Goal: Task Accomplishment & Management: Use online tool/utility

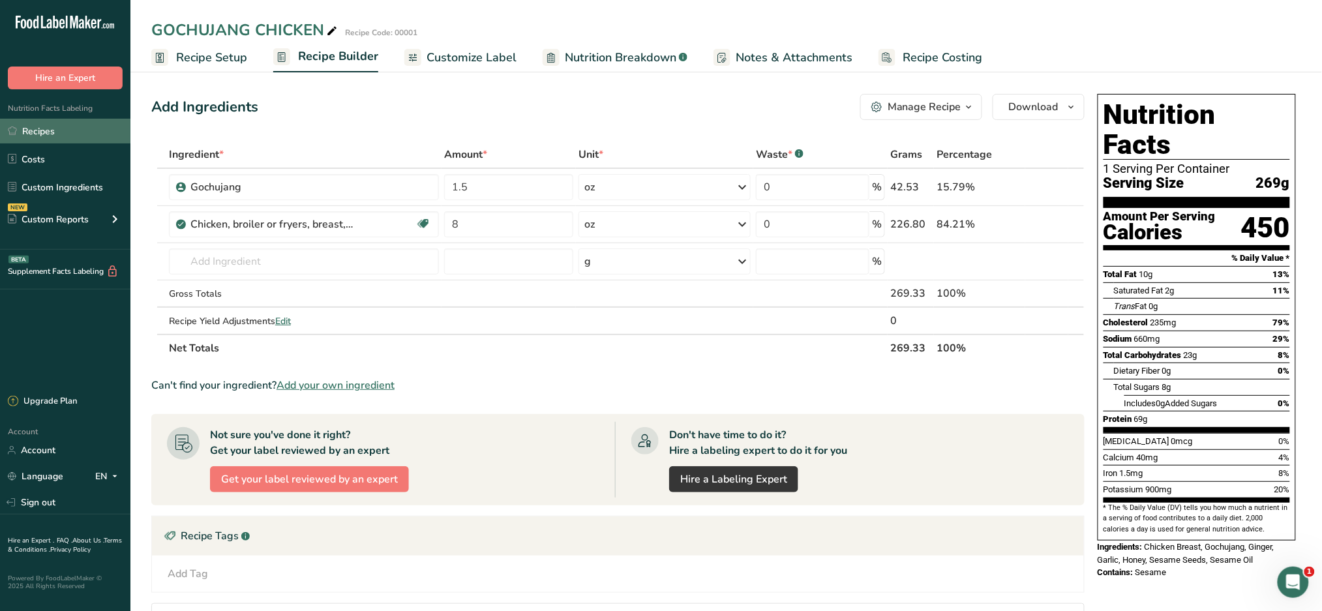
click at [57, 126] on link "Recipes" at bounding box center [65, 131] width 130 height 25
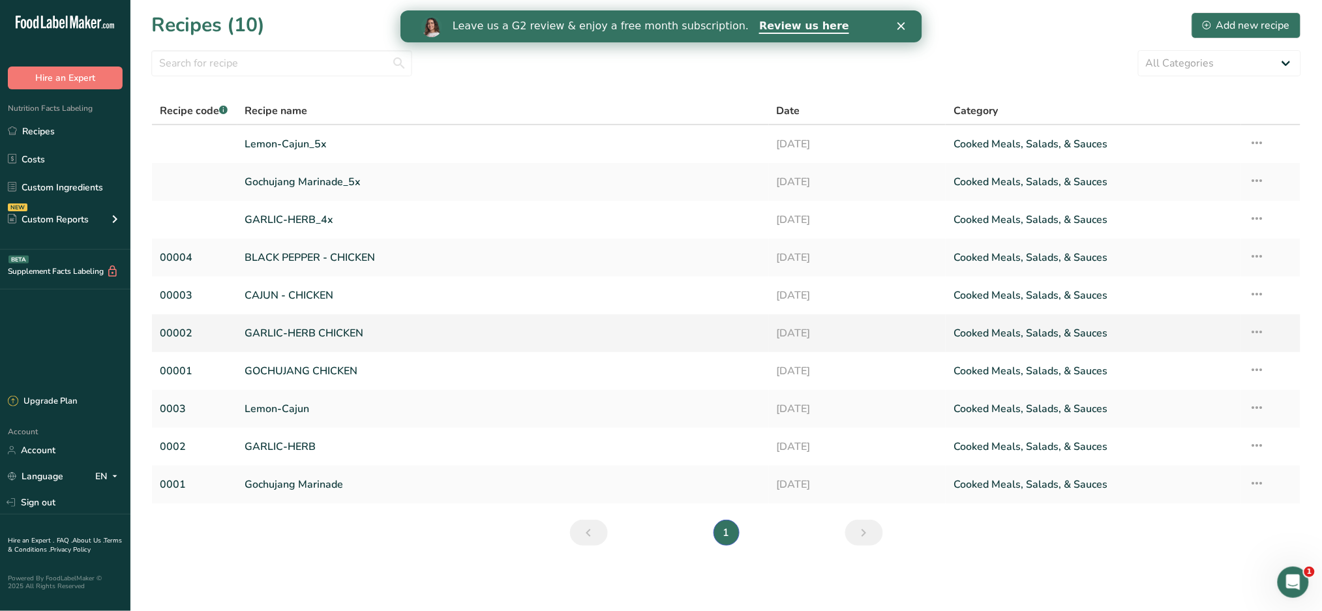
click at [307, 332] on link "GARLIC-HERB CHICKEN" at bounding box center [503, 332] width 516 height 27
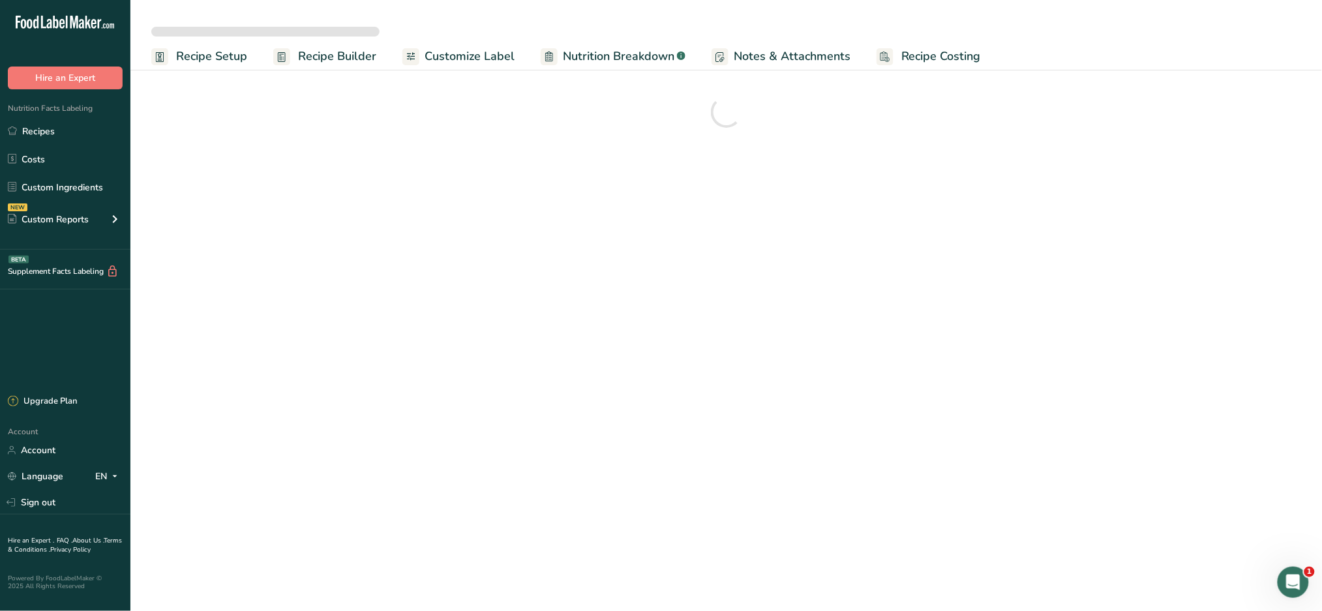
click at [945, 60] on span "Recipe Costing" at bounding box center [941, 57] width 80 height 18
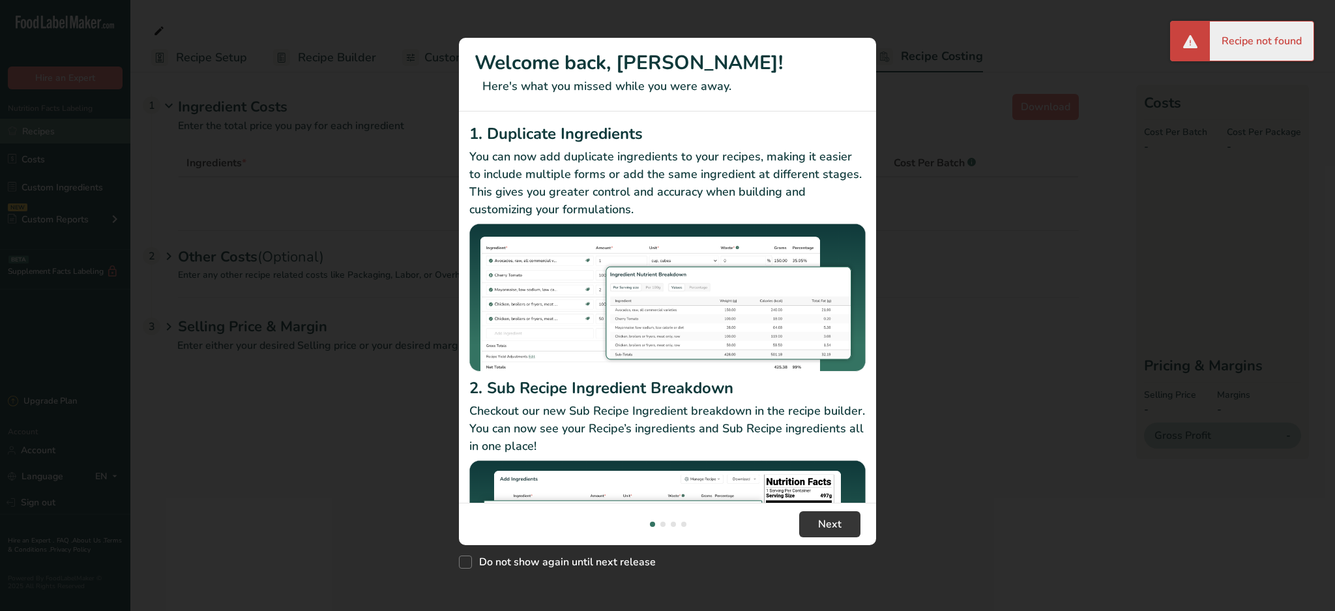
click at [52, 131] on div "New Features" at bounding box center [667, 305] width 1335 height 611
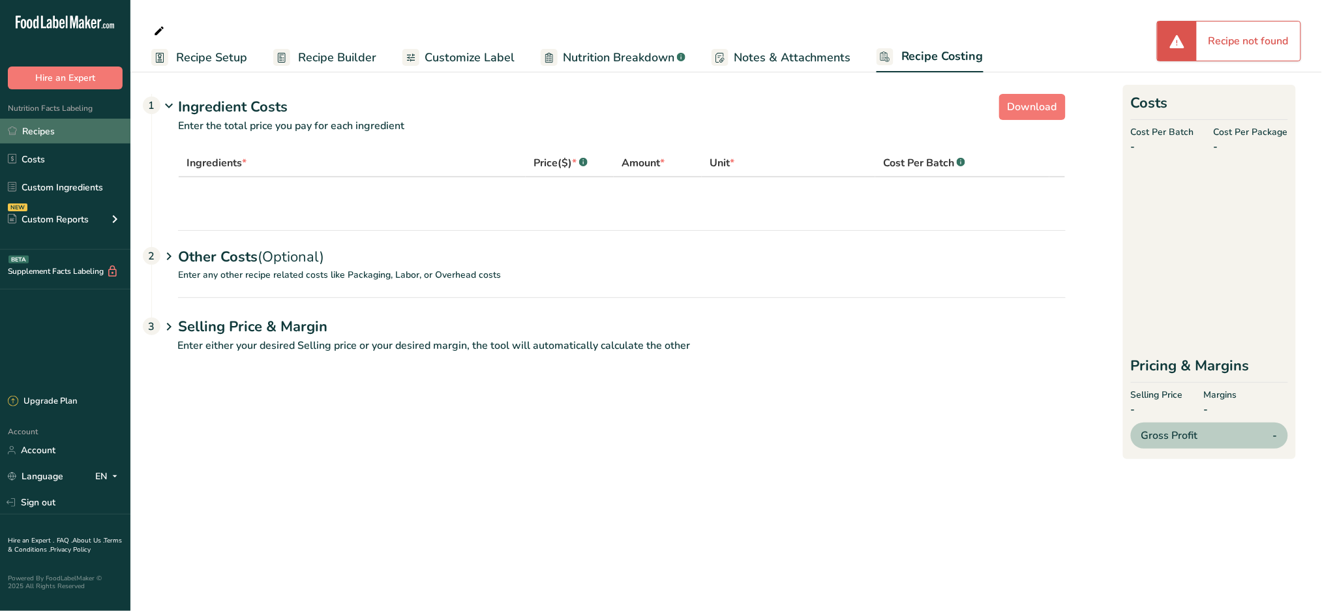
click at [52, 131] on link "Recipes" at bounding box center [65, 131] width 130 height 25
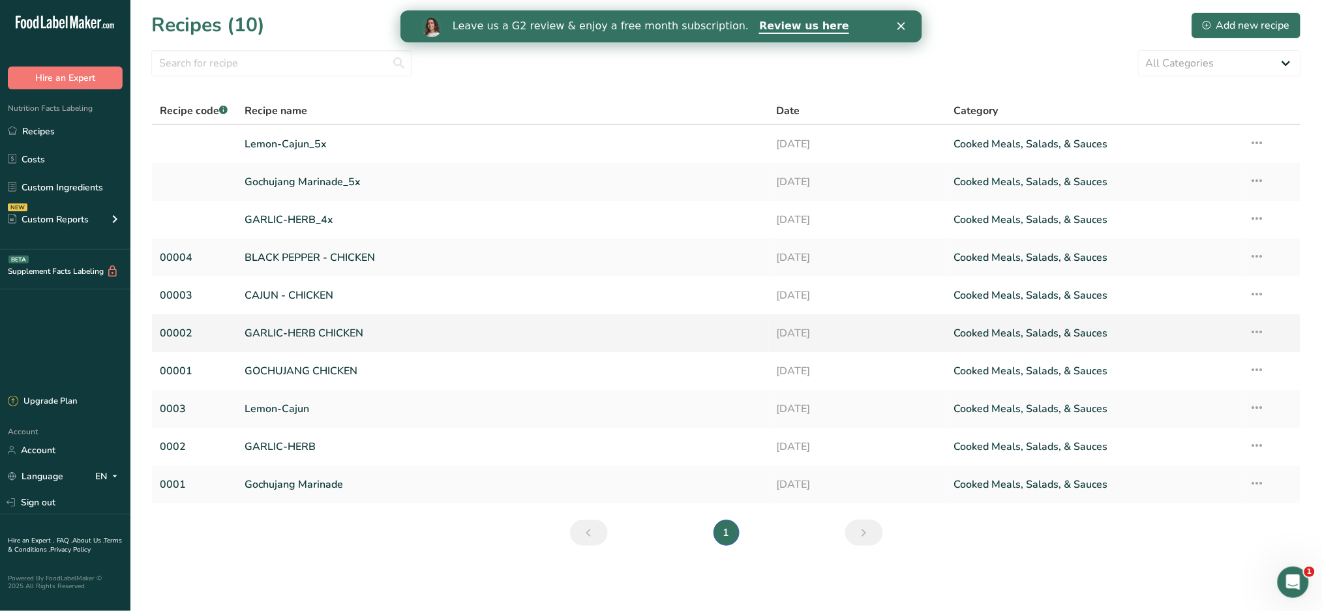
click at [301, 332] on link "GARLIC-HERB CHICKEN" at bounding box center [503, 332] width 516 height 27
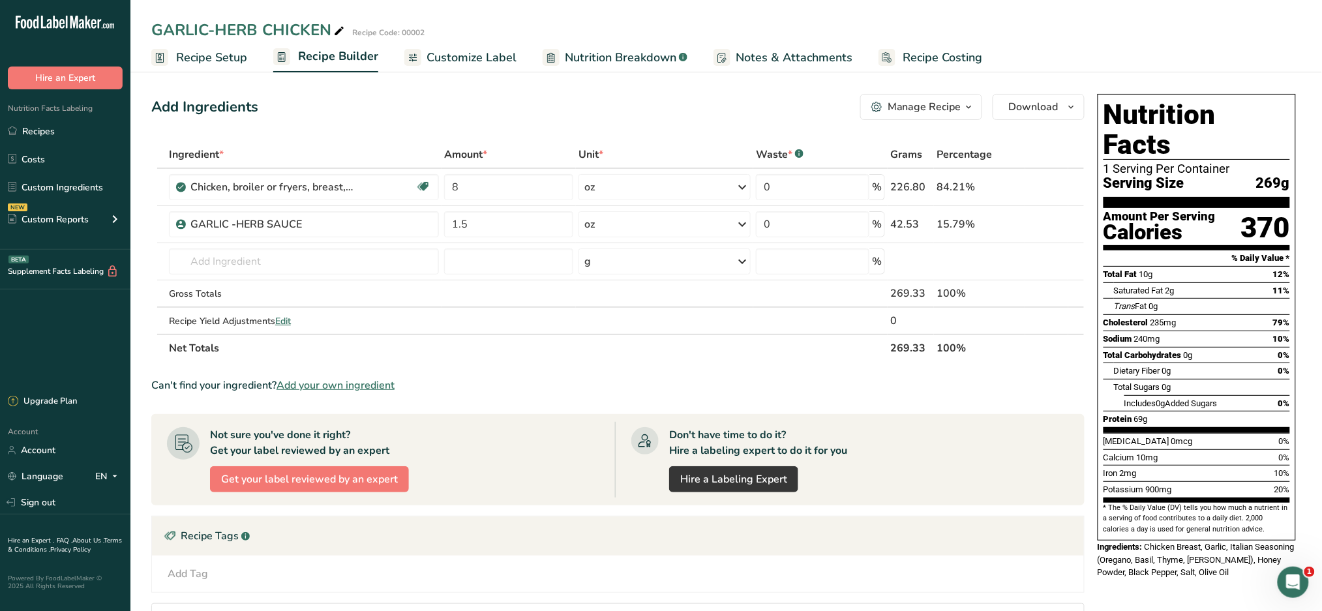
click at [803, 52] on span "Notes & Attachments" at bounding box center [793, 58] width 117 height 18
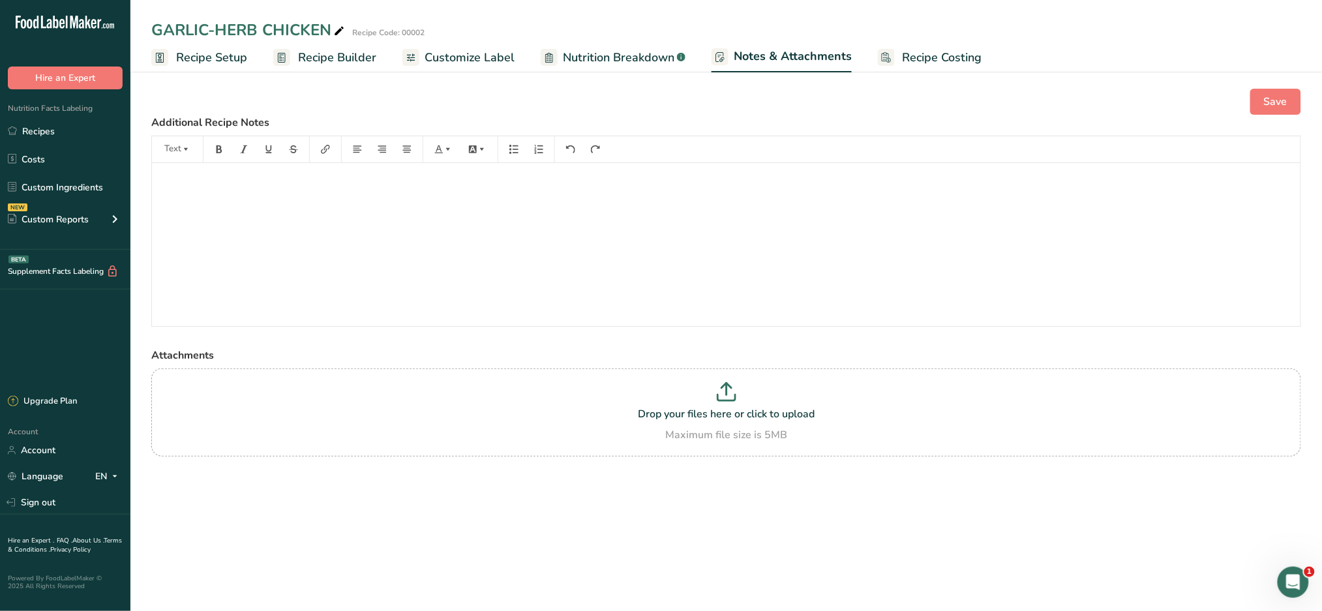
click at [930, 52] on span "Recipe Costing" at bounding box center [942, 58] width 80 height 18
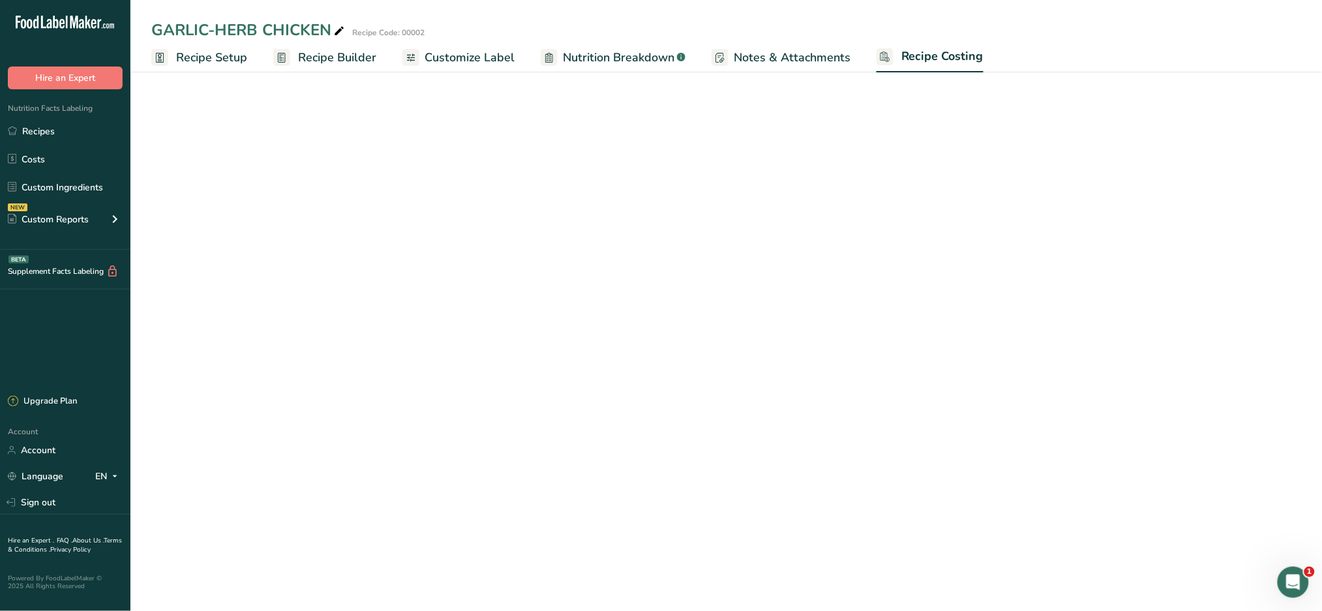
select select "12"
select select "5"
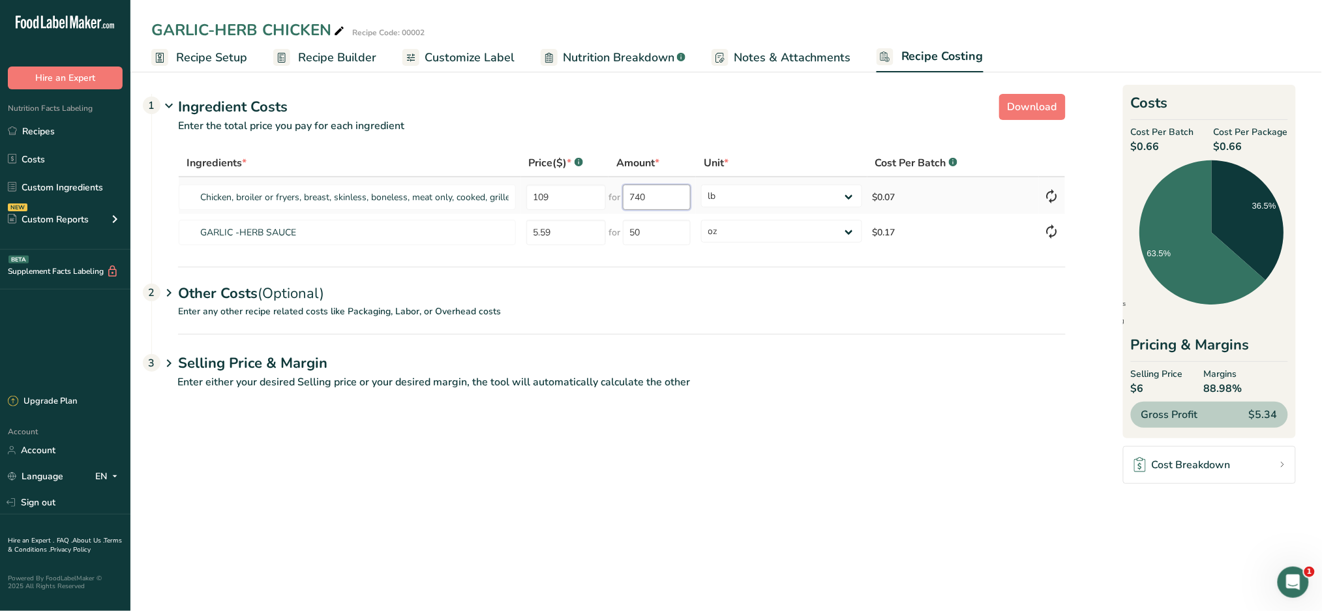
click at [638, 197] on input "740" at bounding box center [657, 197] width 68 height 25
type input "40"
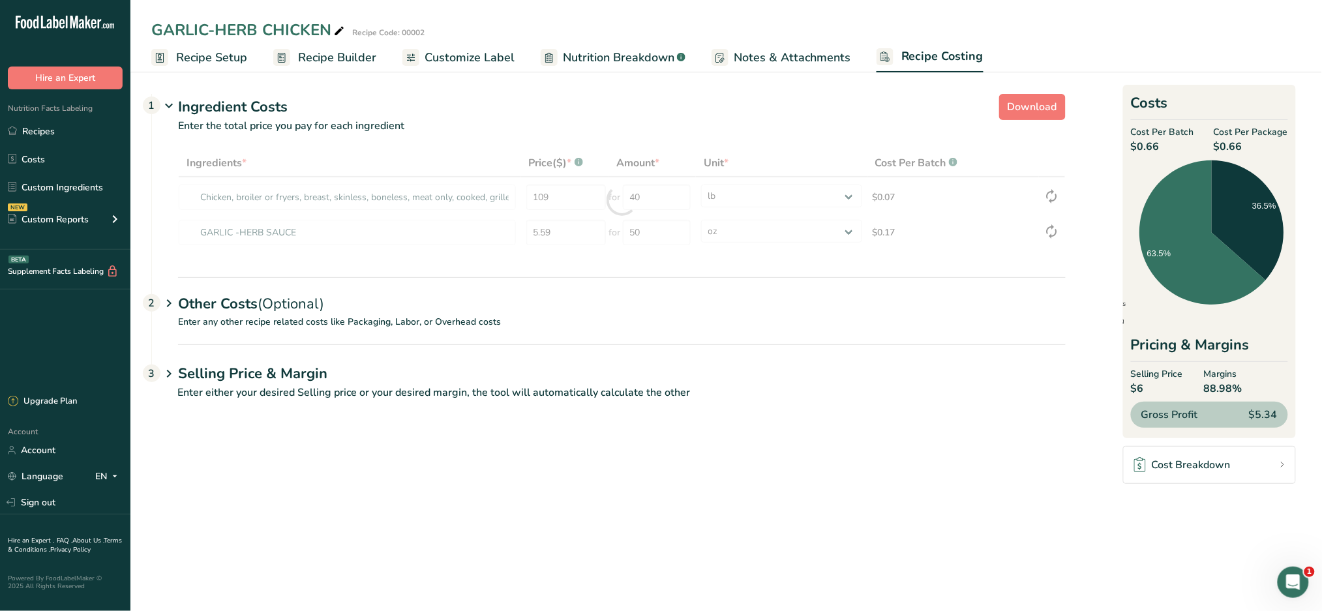
click at [779, 102] on div "Ingredient Costs 1" at bounding box center [621, 107] width 887 height 22
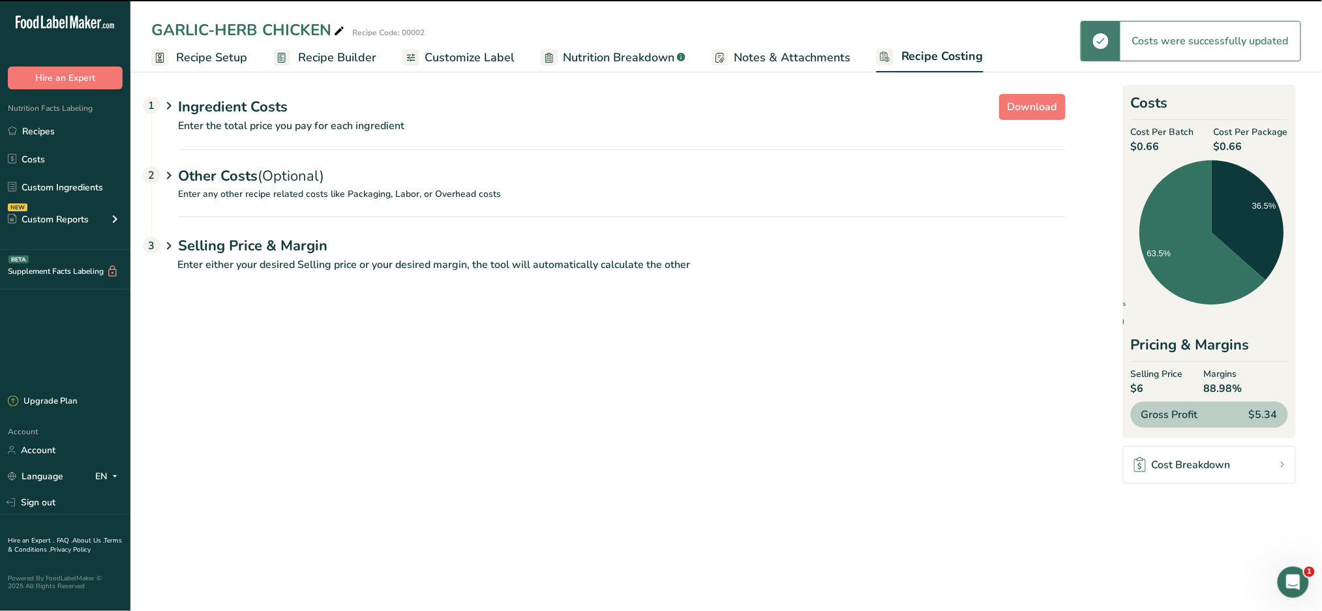
click at [779, 102] on div "Ingredient Costs 1" at bounding box center [621, 107] width 887 height 22
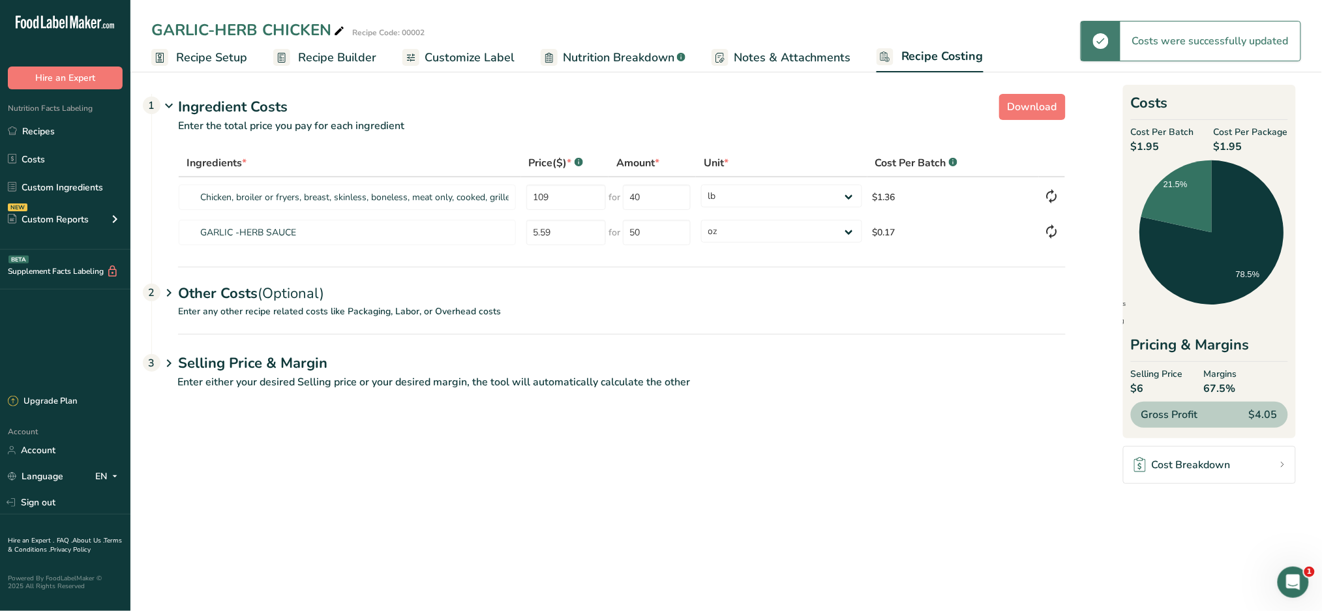
click at [1100, 220] on section "Download Ingredient Costs 1 Enter the total price you pay for each ingredient I…" at bounding box center [726, 262] width 1150 height 346
click at [363, 370] on h1 "Selling Price & Margin" at bounding box center [621, 364] width 887 height 22
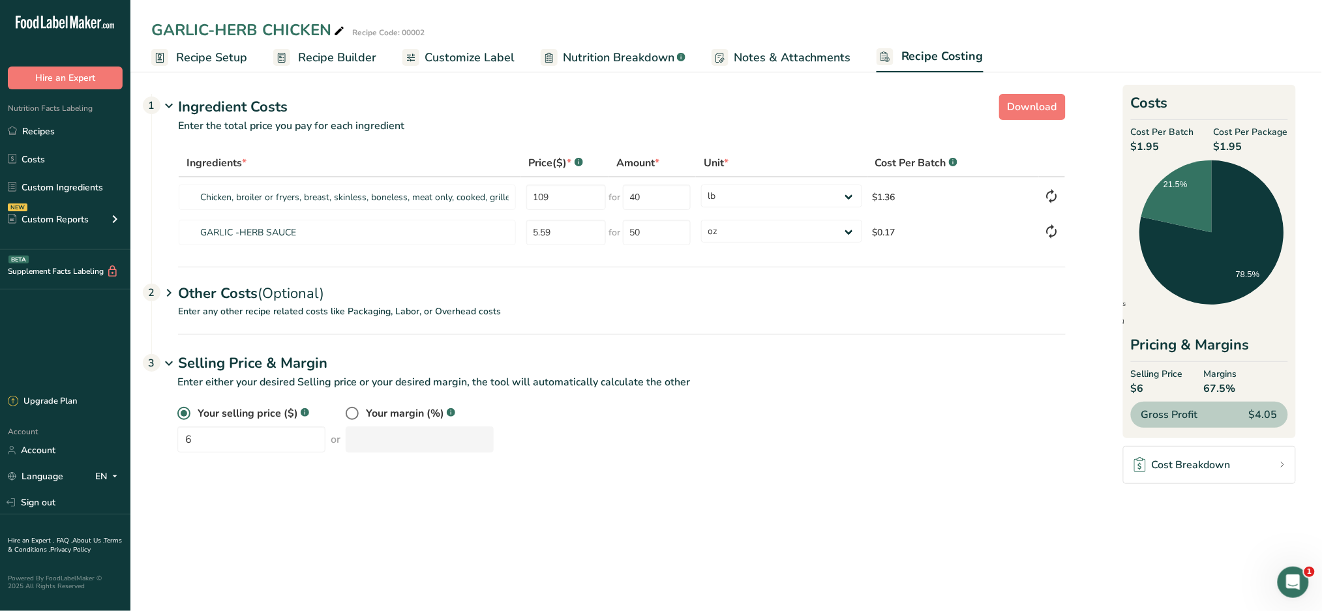
click at [430, 299] on div "Other Costs (Optional) 2" at bounding box center [621, 286] width 887 height 38
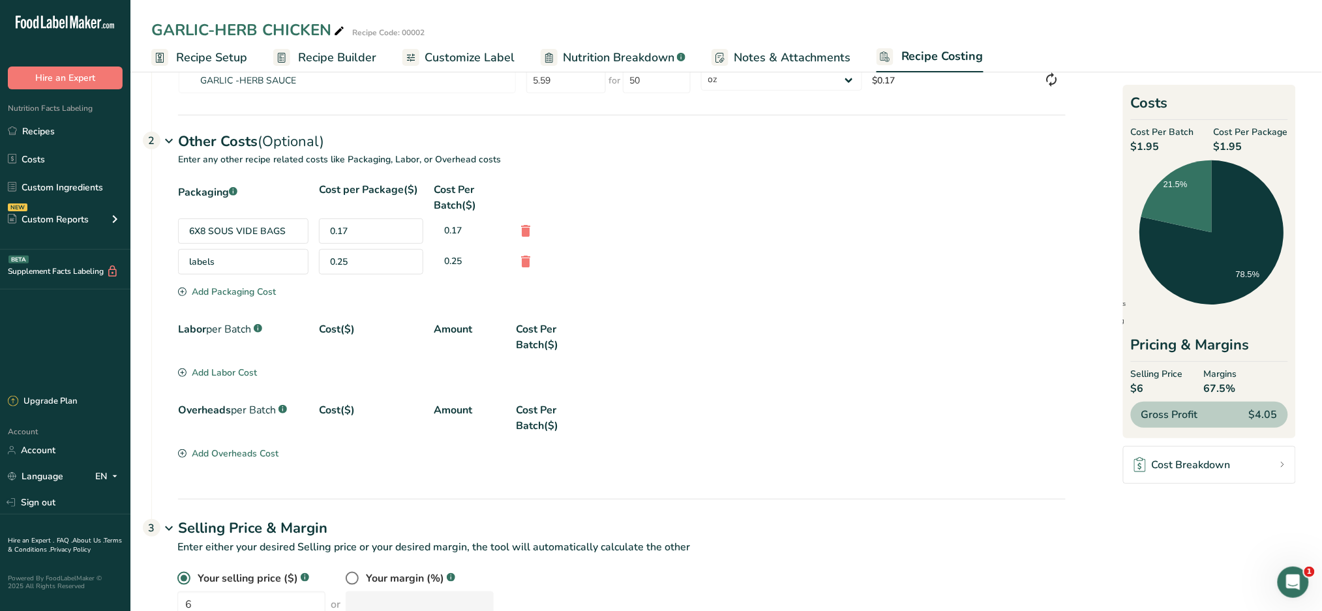
scroll to position [173, 0]
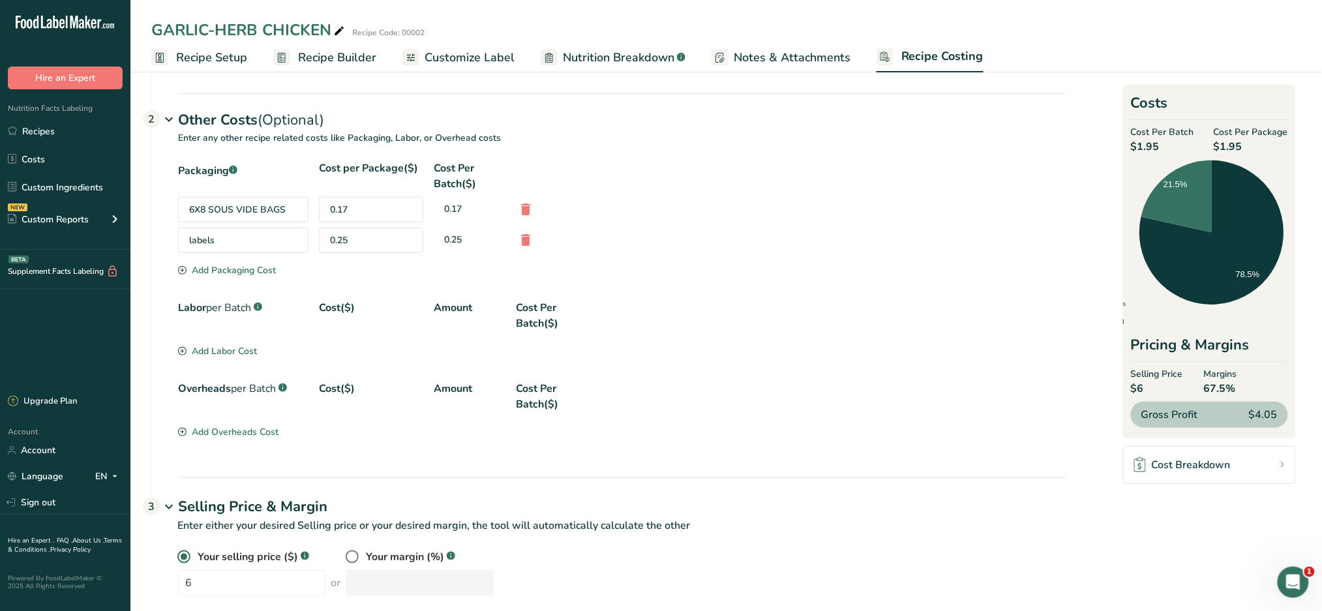
click at [203, 348] on div "Add Labor Cost" at bounding box center [217, 351] width 79 height 14
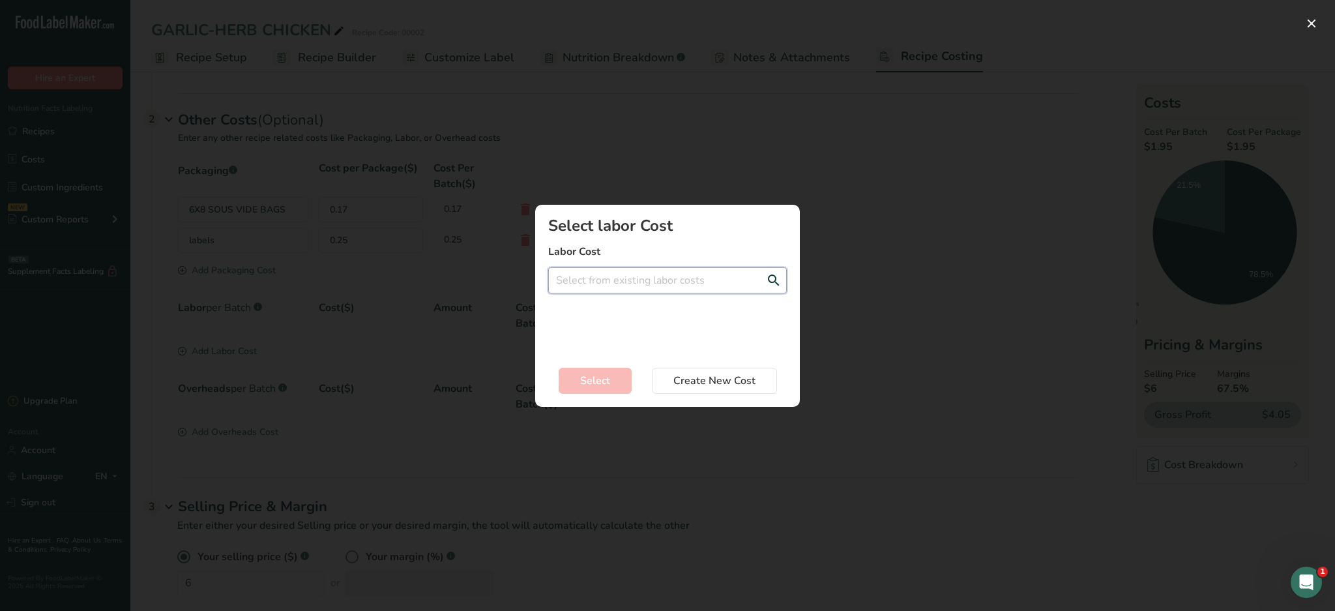
click at [642, 282] on input "Add New Recipe Cost Modal" at bounding box center [667, 280] width 239 height 26
type input "$50"
click at [707, 234] on div "Select labor Cost Labor Cost $50 No Results Found Create a new labor cost" at bounding box center [667, 285] width 239 height 134
click at [619, 280] on input "$50" at bounding box center [667, 280] width 239 height 26
drag, startPoint x: 619, startPoint y: 280, endPoint x: 523, endPoint y: 288, distance: 96.8
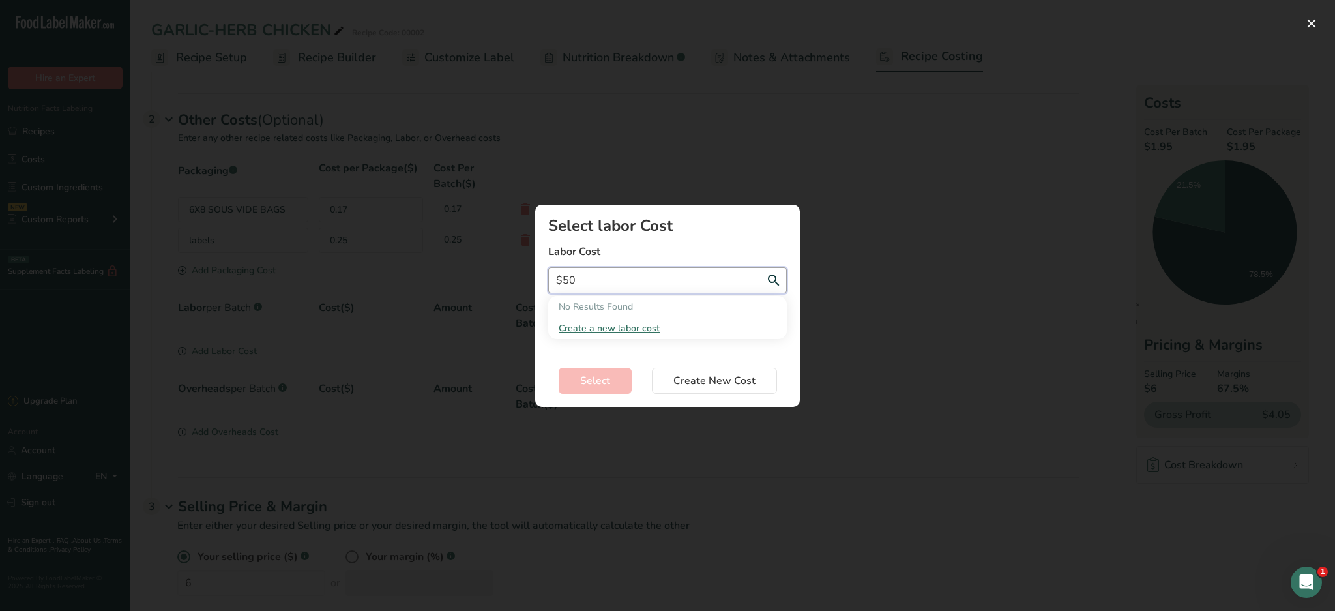
click at [523, 288] on div "Select labor Cost Labor Cost $50 No Results Found Create a new labor cost Selec…" at bounding box center [667, 306] width 306 height 244
click at [808, 164] on div "Add New Recipe Cost Modal" at bounding box center [667, 305] width 1335 height 611
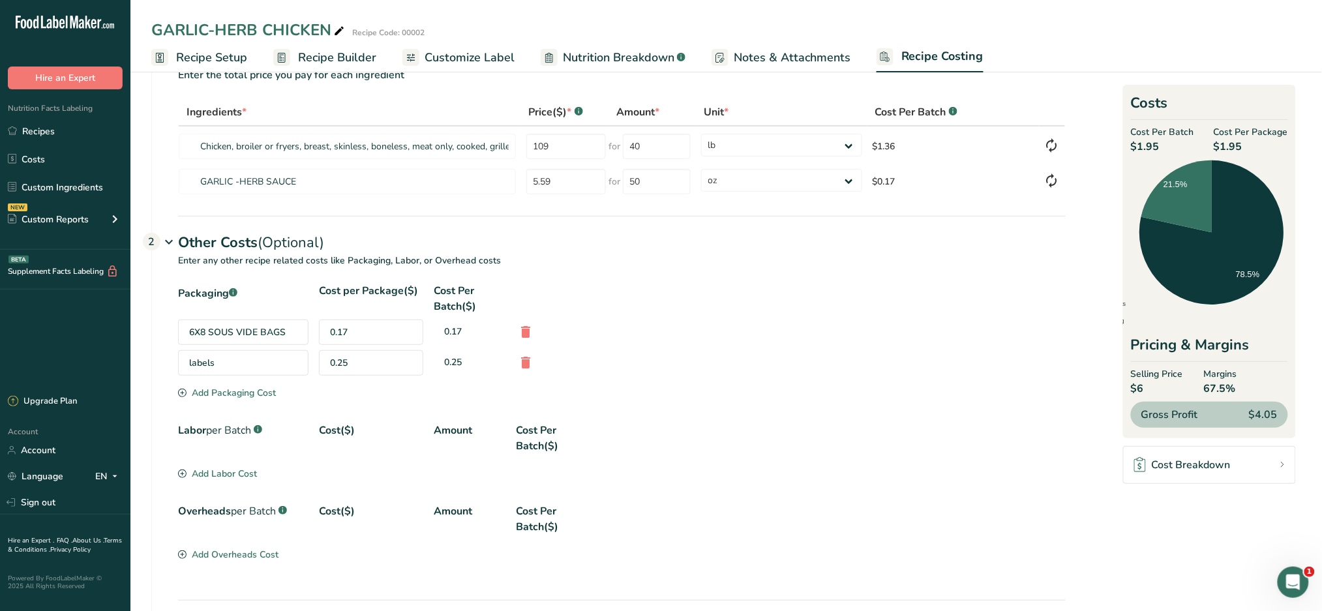
scroll to position [0, 0]
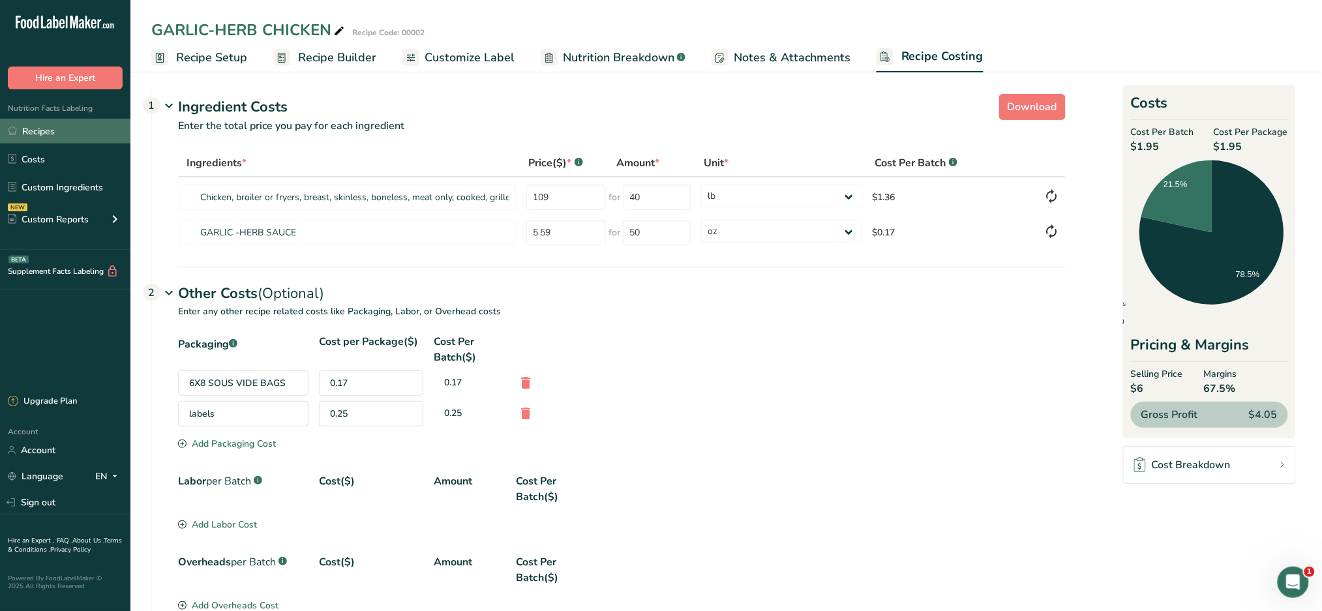
click at [42, 125] on link "Recipes" at bounding box center [65, 131] width 130 height 25
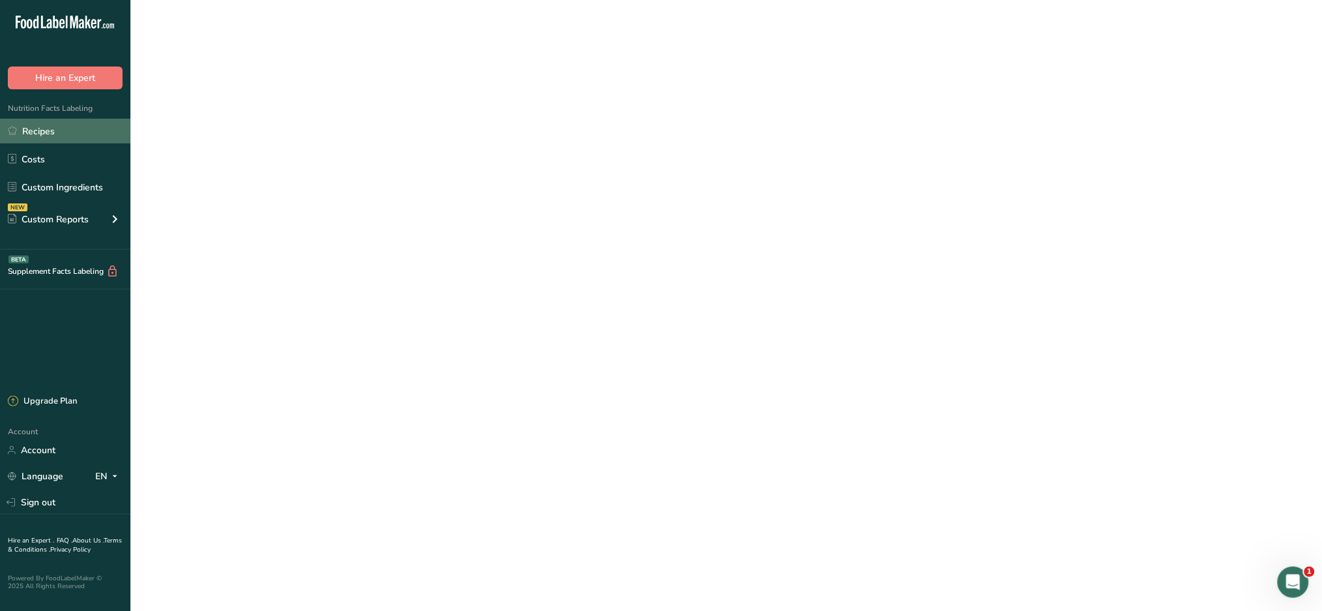
click at [42, 125] on link "Recipes" at bounding box center [65, 131] width 130 height 25
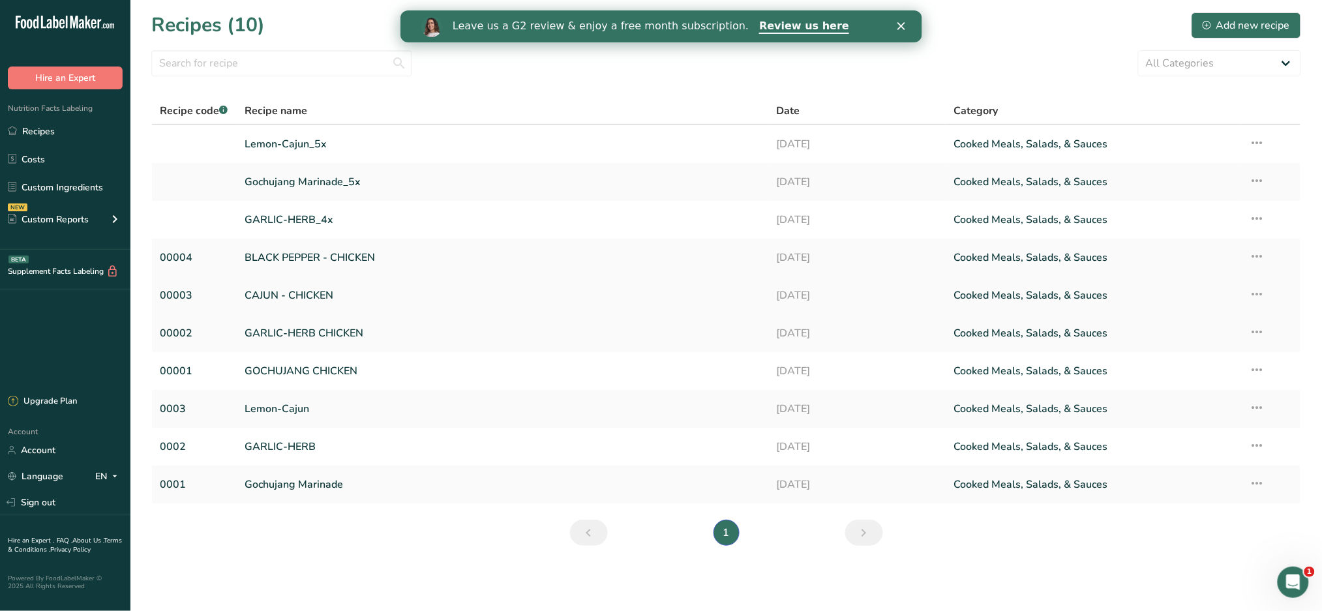
click at [343, 300] on link "CAJUN - CHICKEN" at bounding box center [503, 295] width 516 height 27
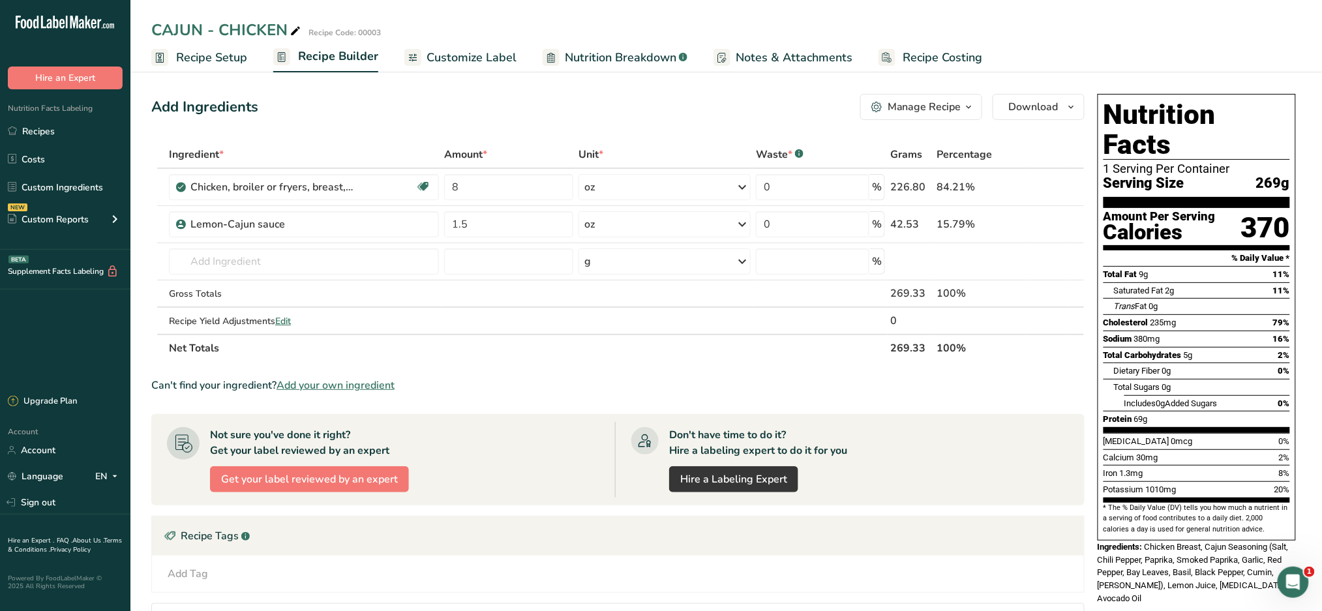
click at [918, 56] on span "Recipe Costing" at bounding box center [943, 58] width 80 height 18
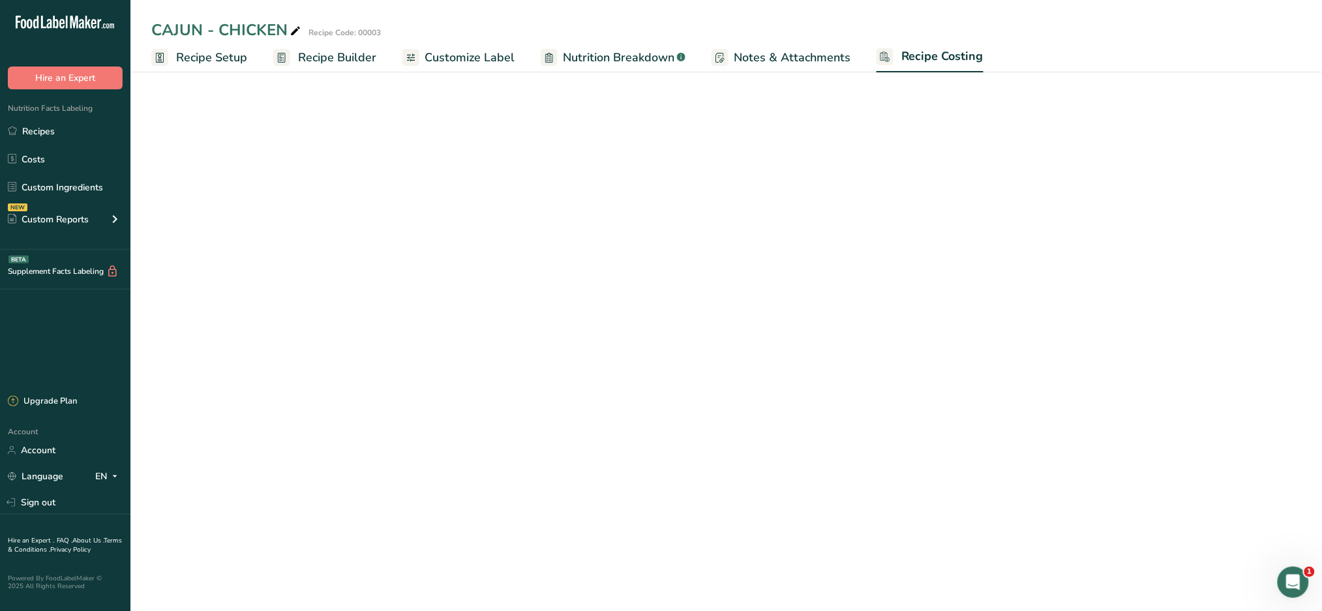
select select "12"
select select "5"
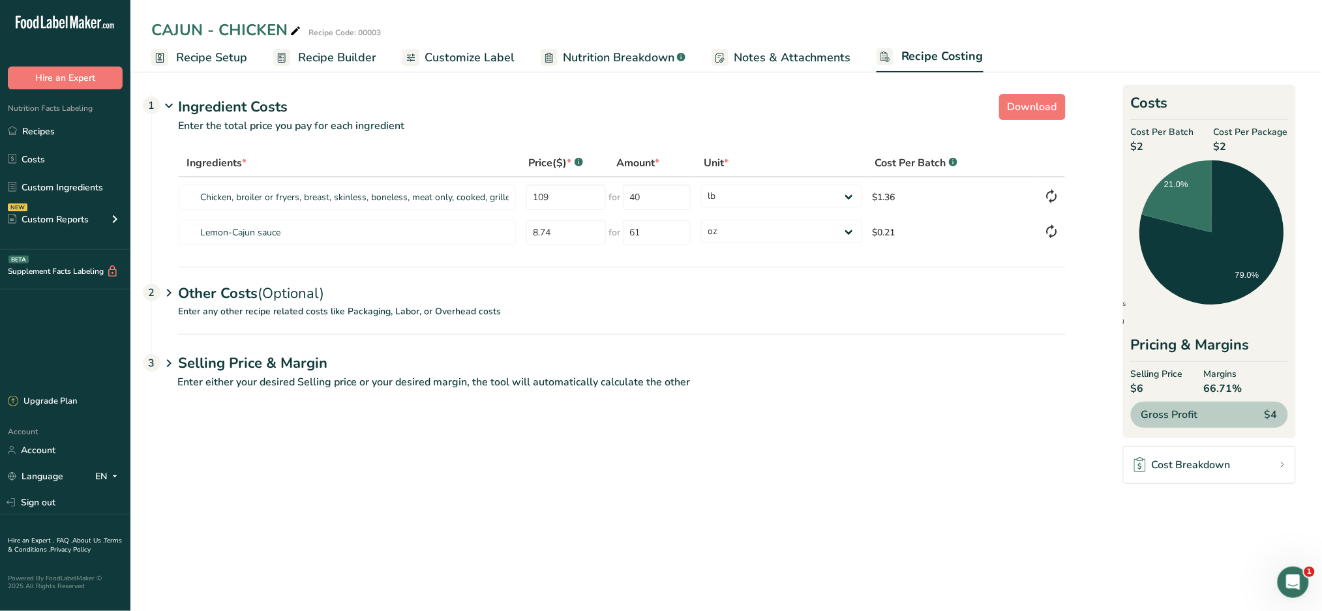
click at [747, 50] on span "Notes & Attachments" at bounding box center [792, 58] width 117 height 18
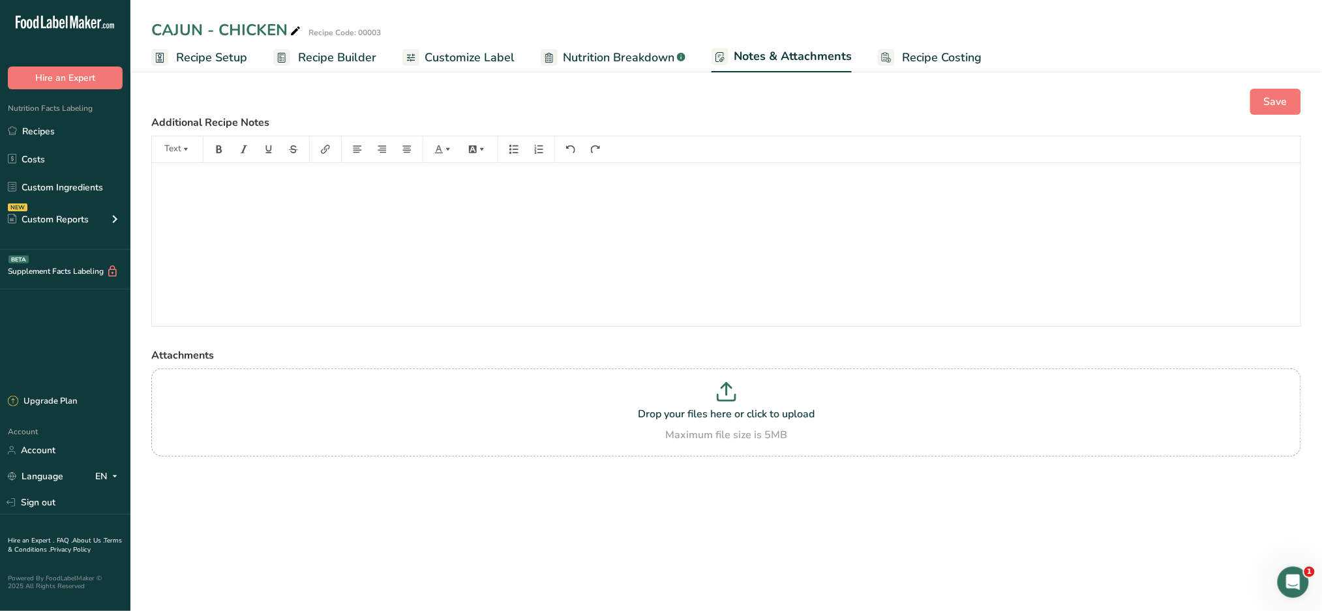
click at [475, 55] on span "Customize Label" at bounding box center [469, 58] width 90 height 18
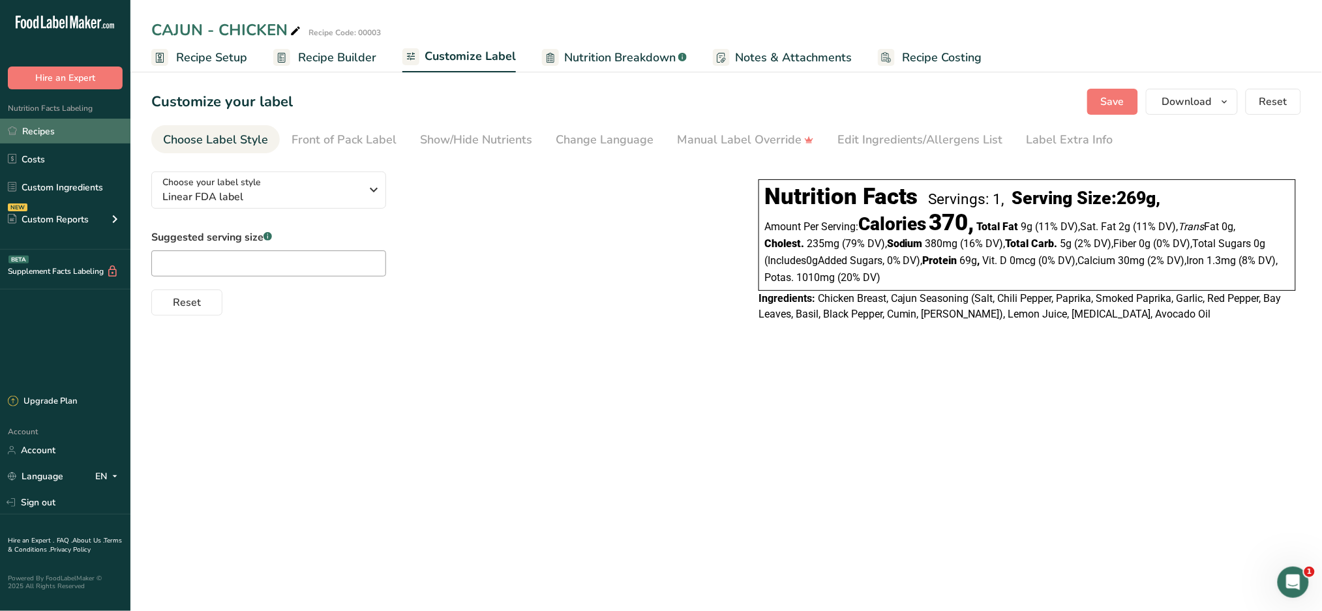
click at [42, 137] on link "Recipes" at bounding box center [65, 131] width 130 height 25
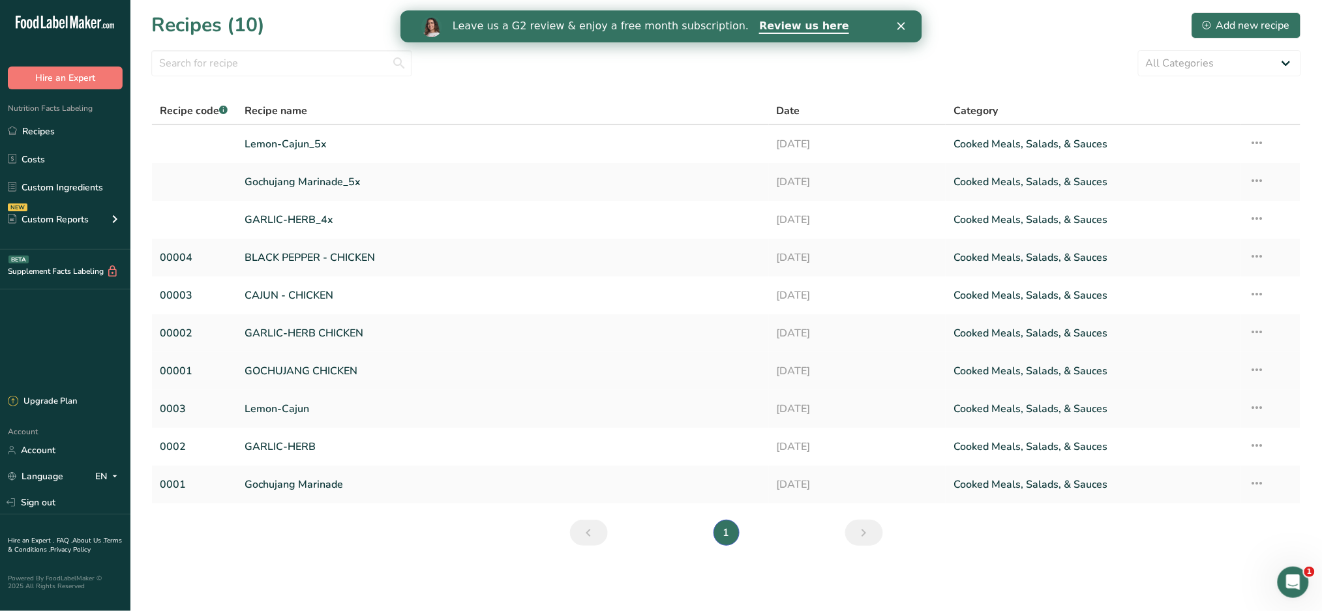
click at [346, 368] on link "GOCHUJANG CHICKEN" at bounding box center [503, 370] width 516 height 27
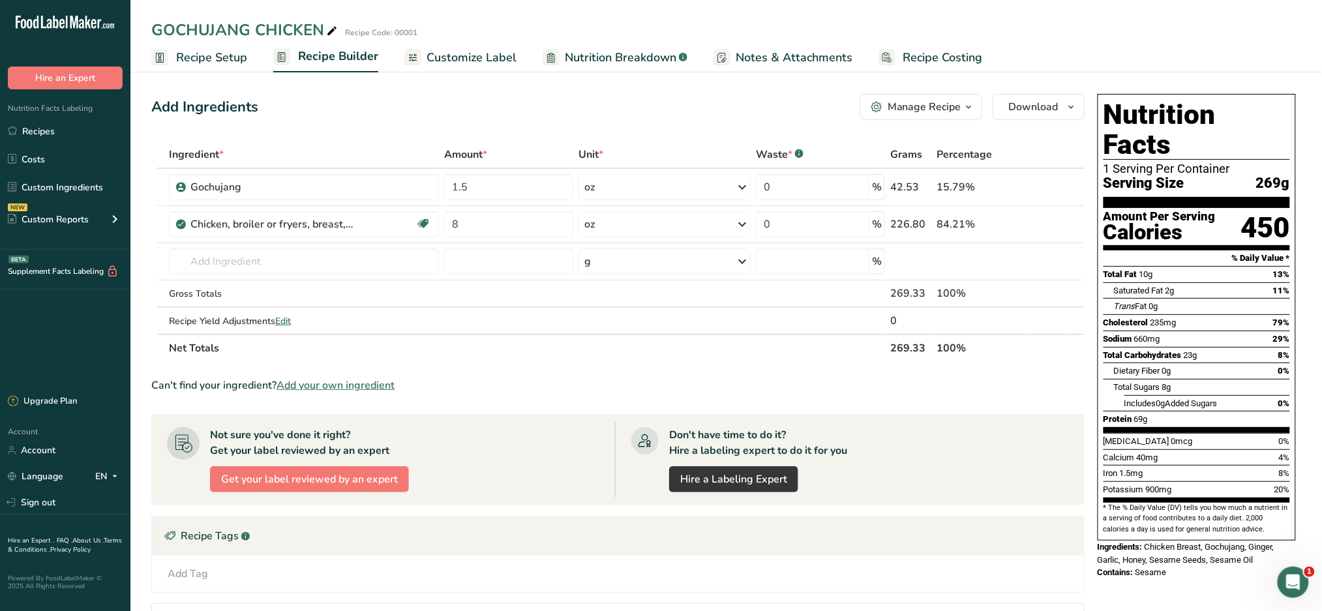
click at [434, 57] on span "Customize Label" at bounding box center [471, 58] width 90 height 18
